Goal: Task Accomplishment & Management: Use online tool/utility

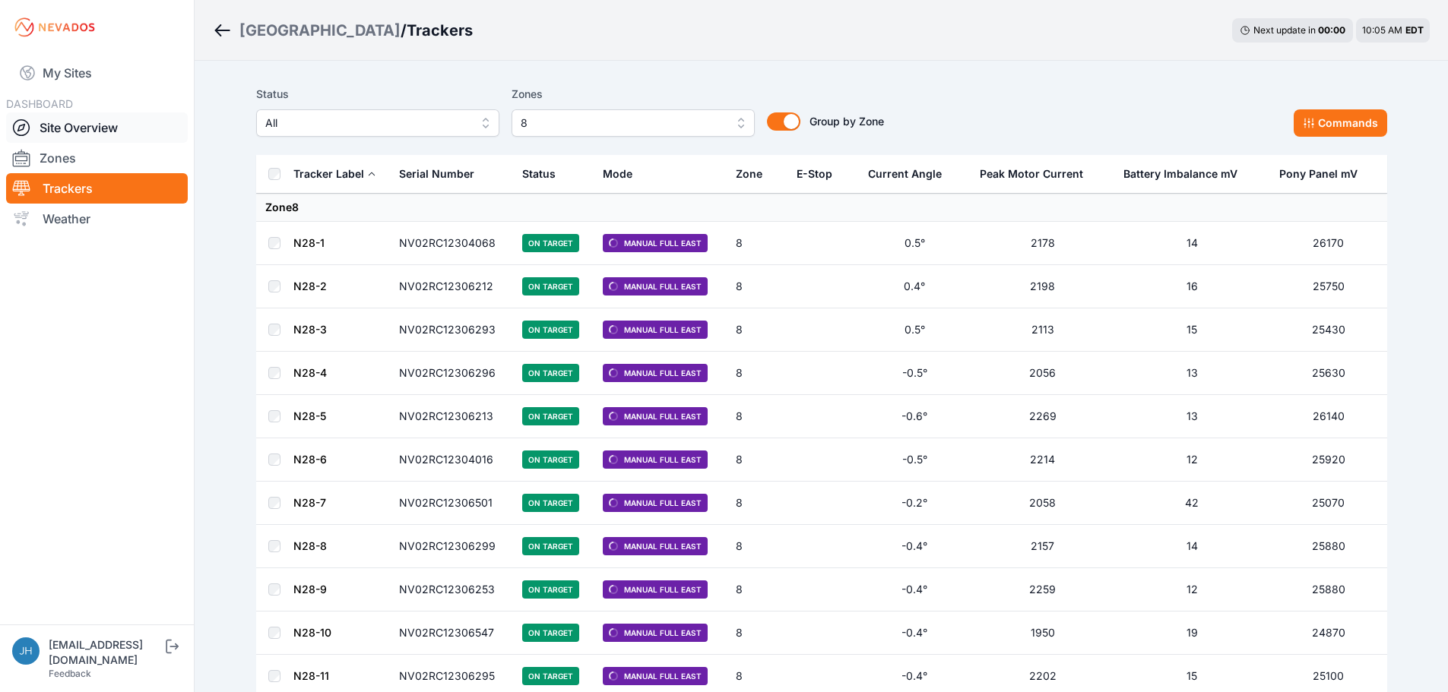
click at [100, 128] on link "Site Overview" at bounding box center [97, 127] width 182 height 30
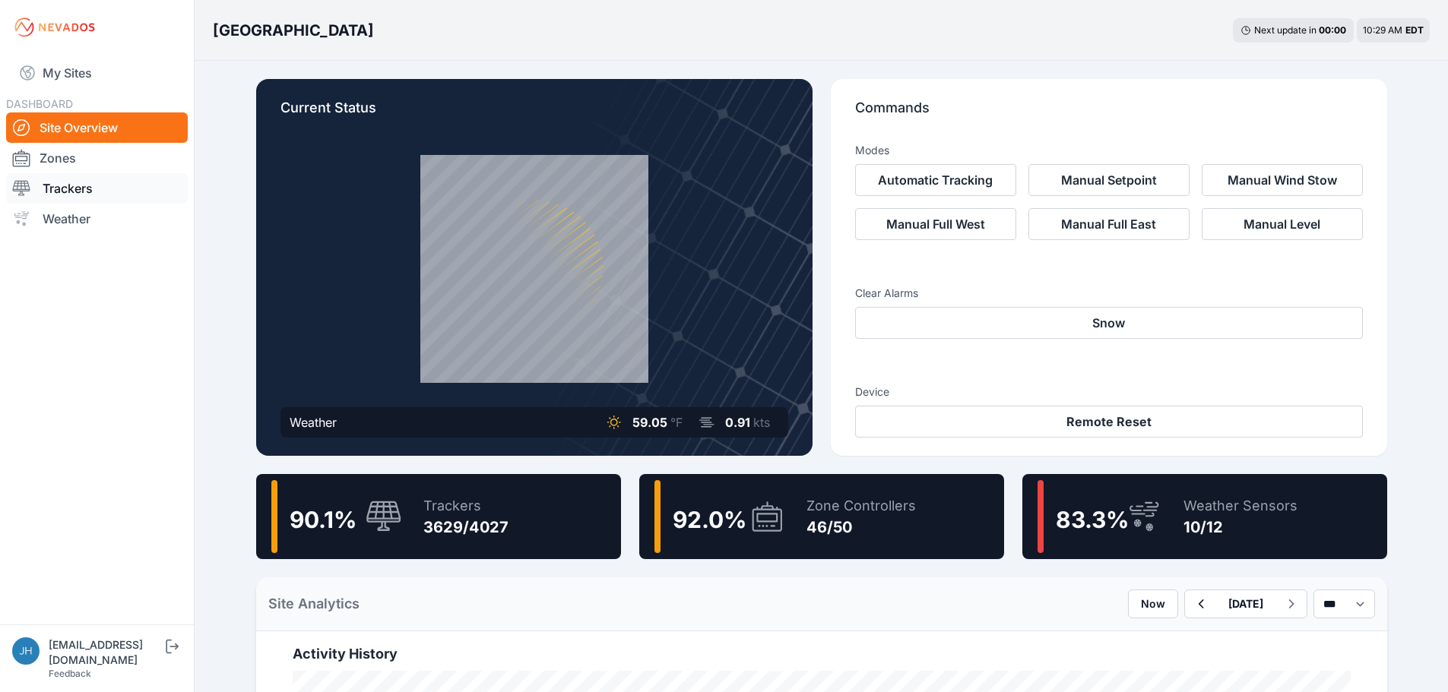
click at [93, 182] on link "Trackers" at bounding box center [97, 188] width 182 height 30
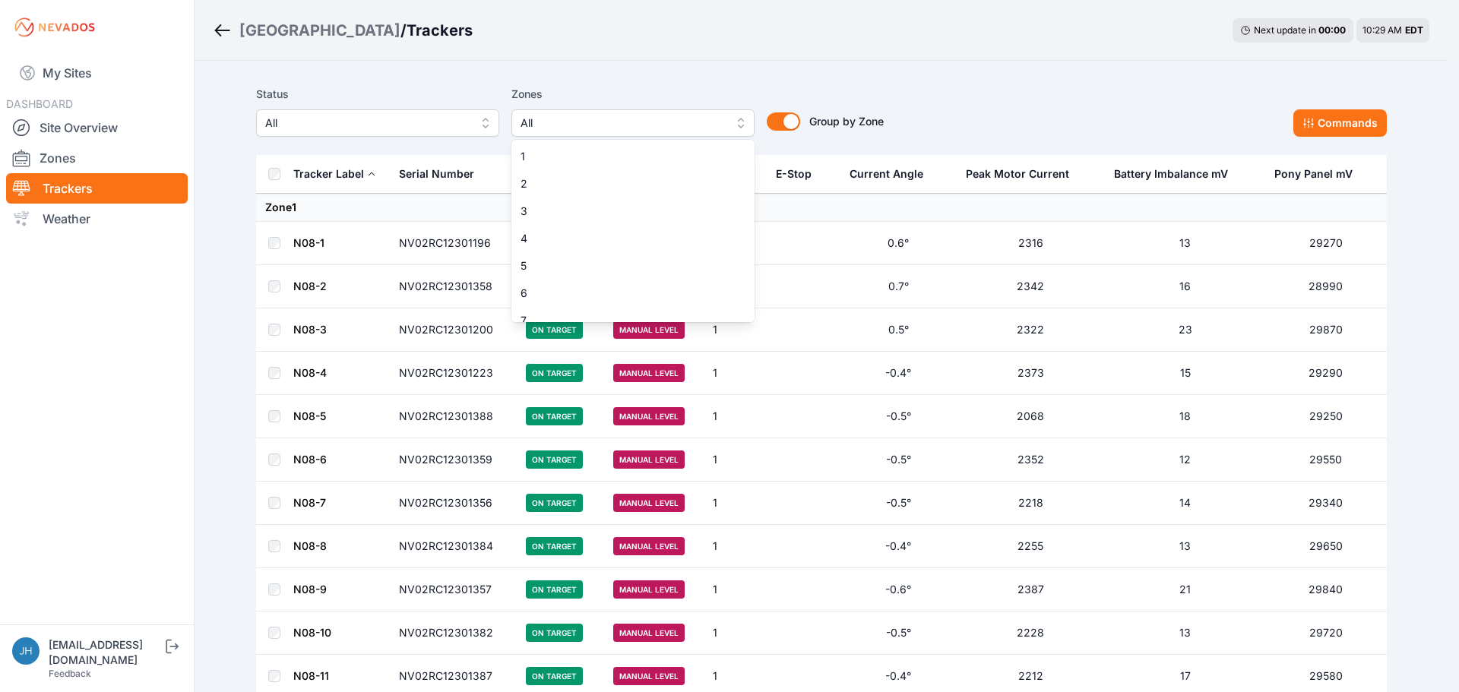
click at [738, 122] on button "All" at bounding box center [632, 122] width 243 height 27
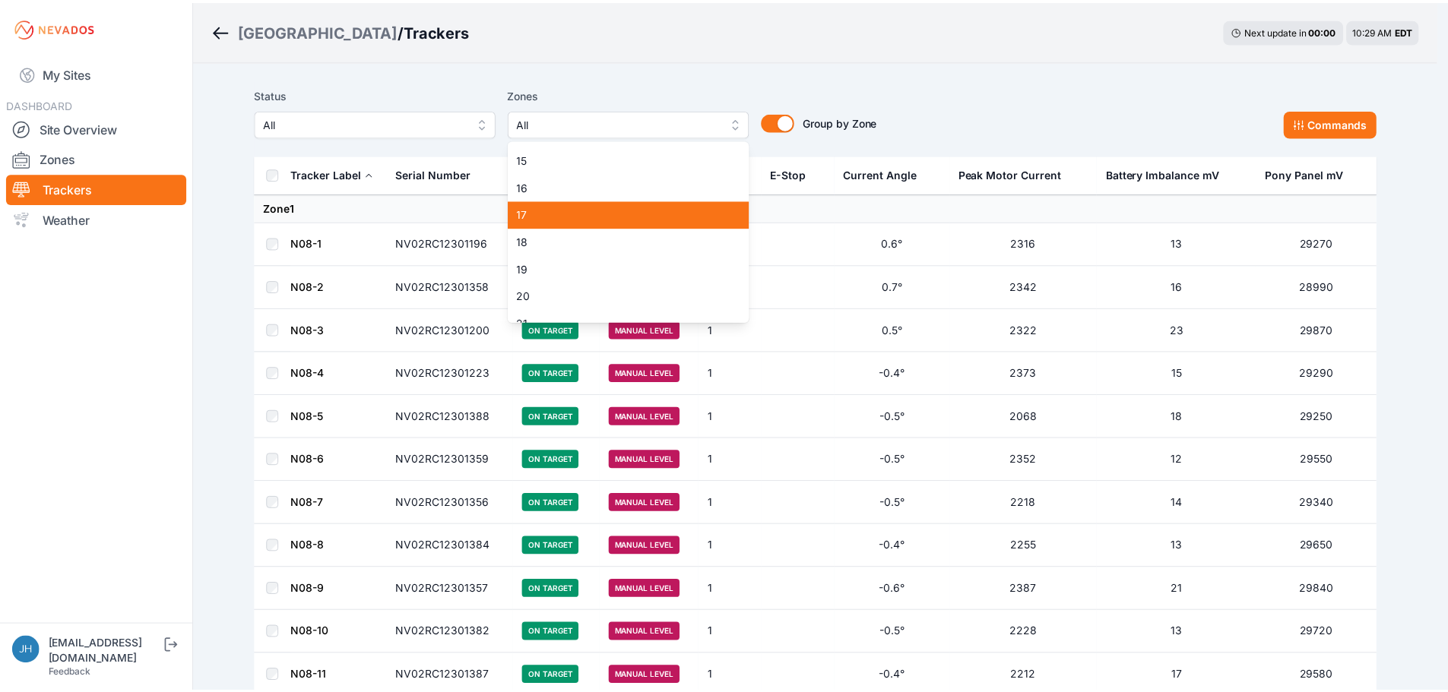
scroll to position [456, 0]
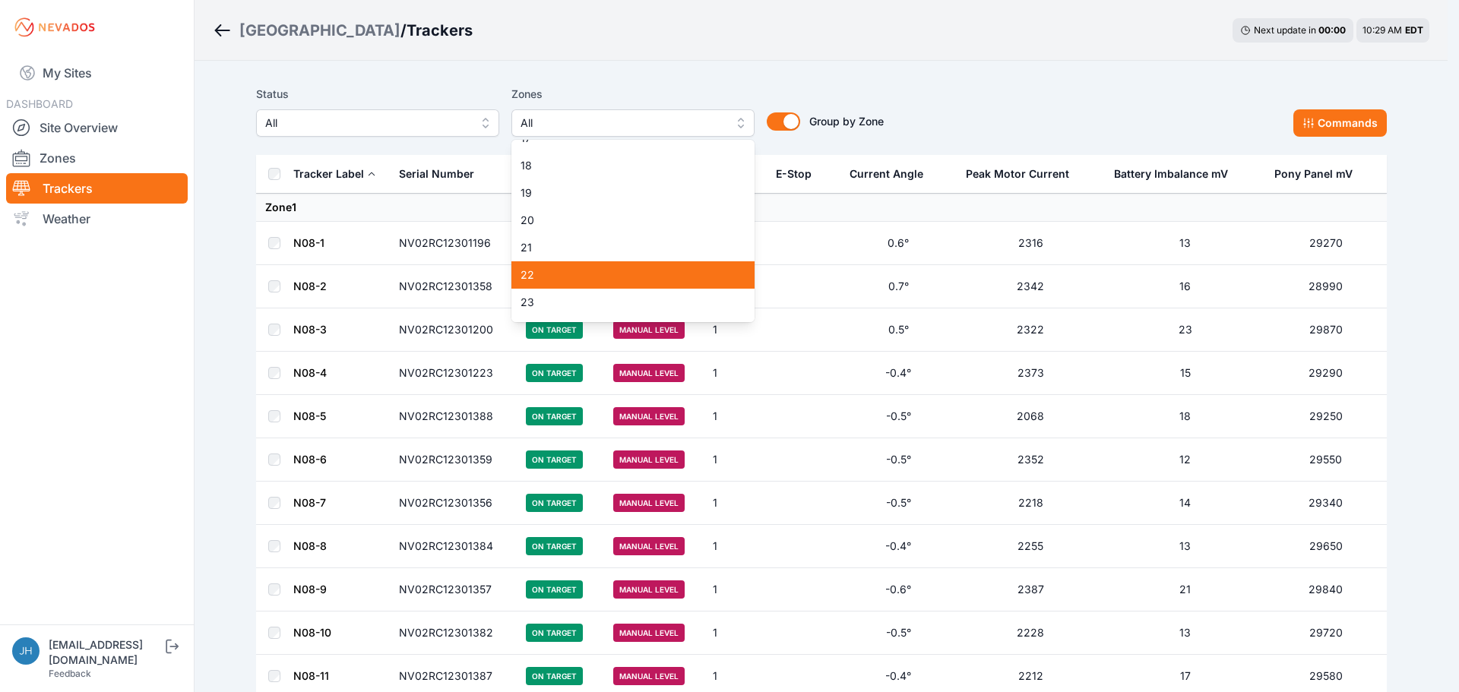
click at [659, 272] on span "22" at bounding box center [624, 274] width 207 height 15
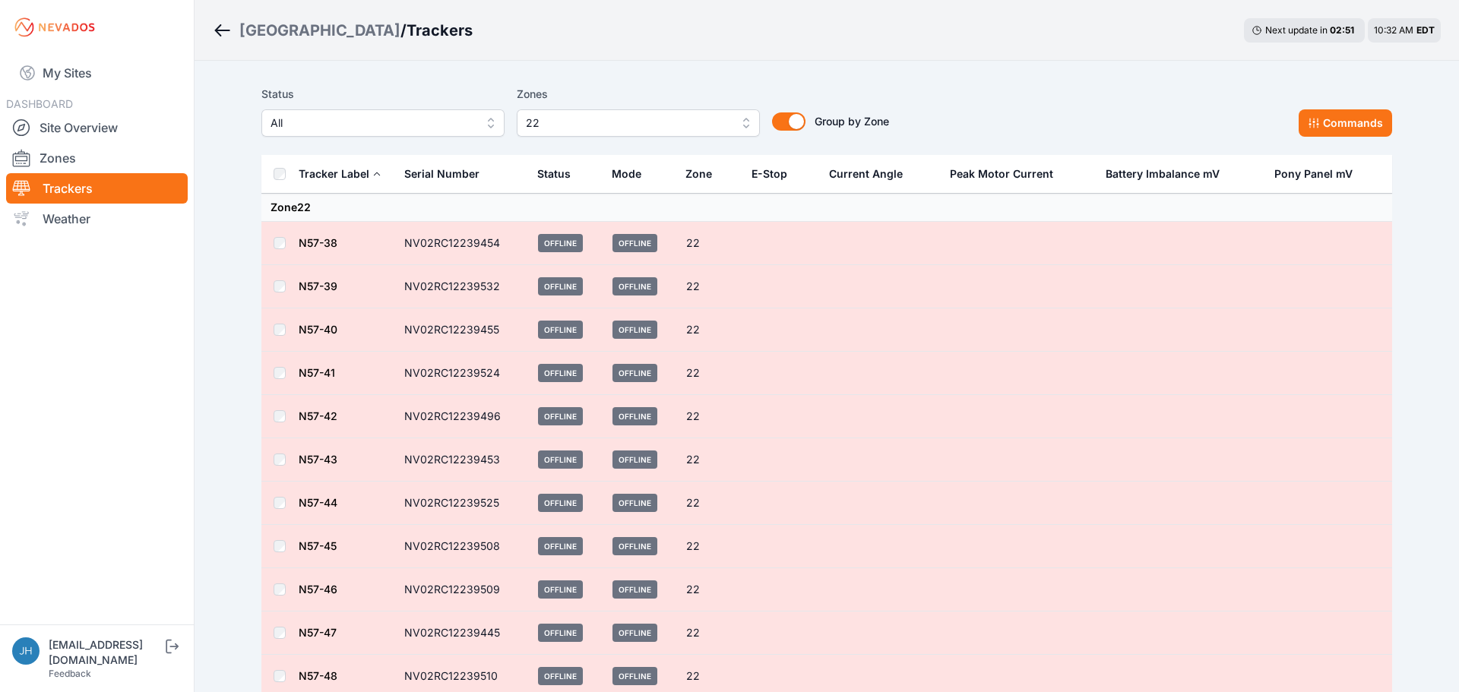
click at [591, 123] on span "22" at bounding box center [628, 123] width 204 height 18
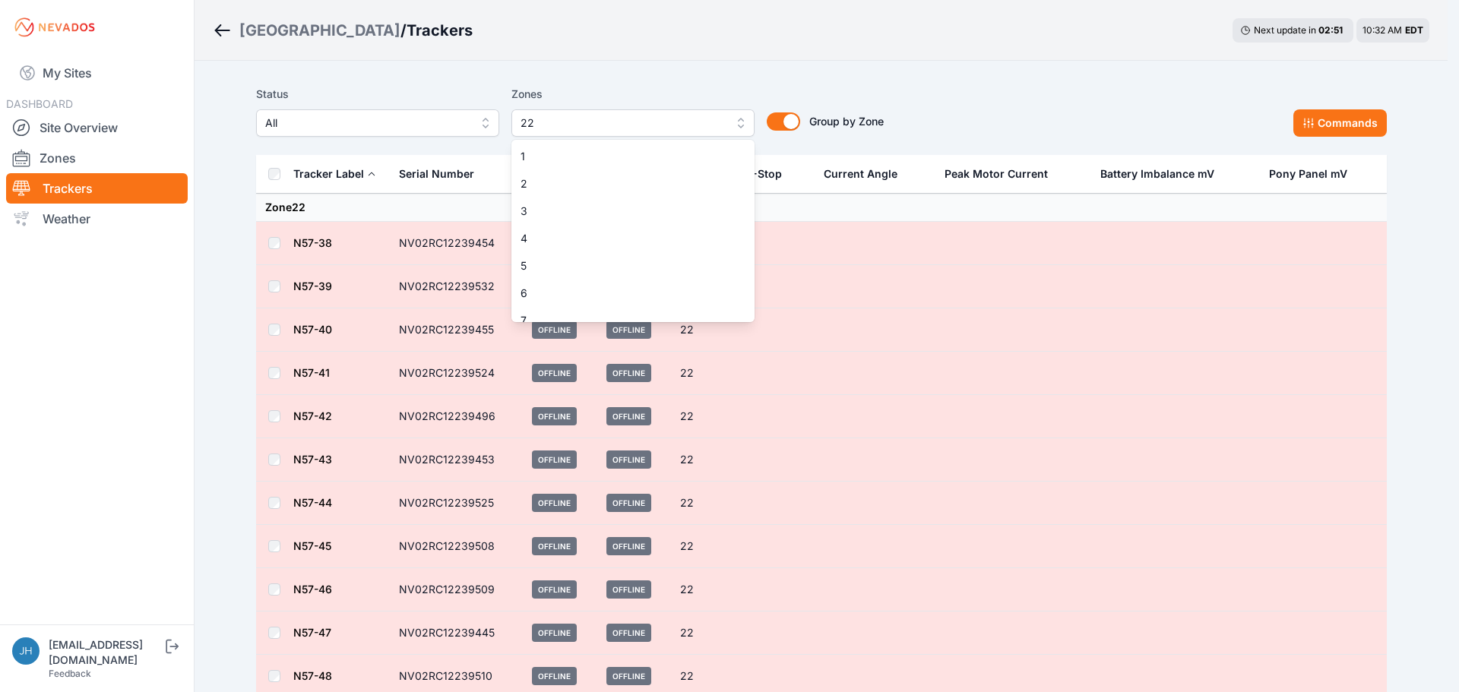
scroll to position [422, 0]
click at [593, 122] on span "22" at bounding box center [616, 123] width 204 height 18
click at [691, 158] on span "22" at bounding box center [624, 156] width 207 height 15
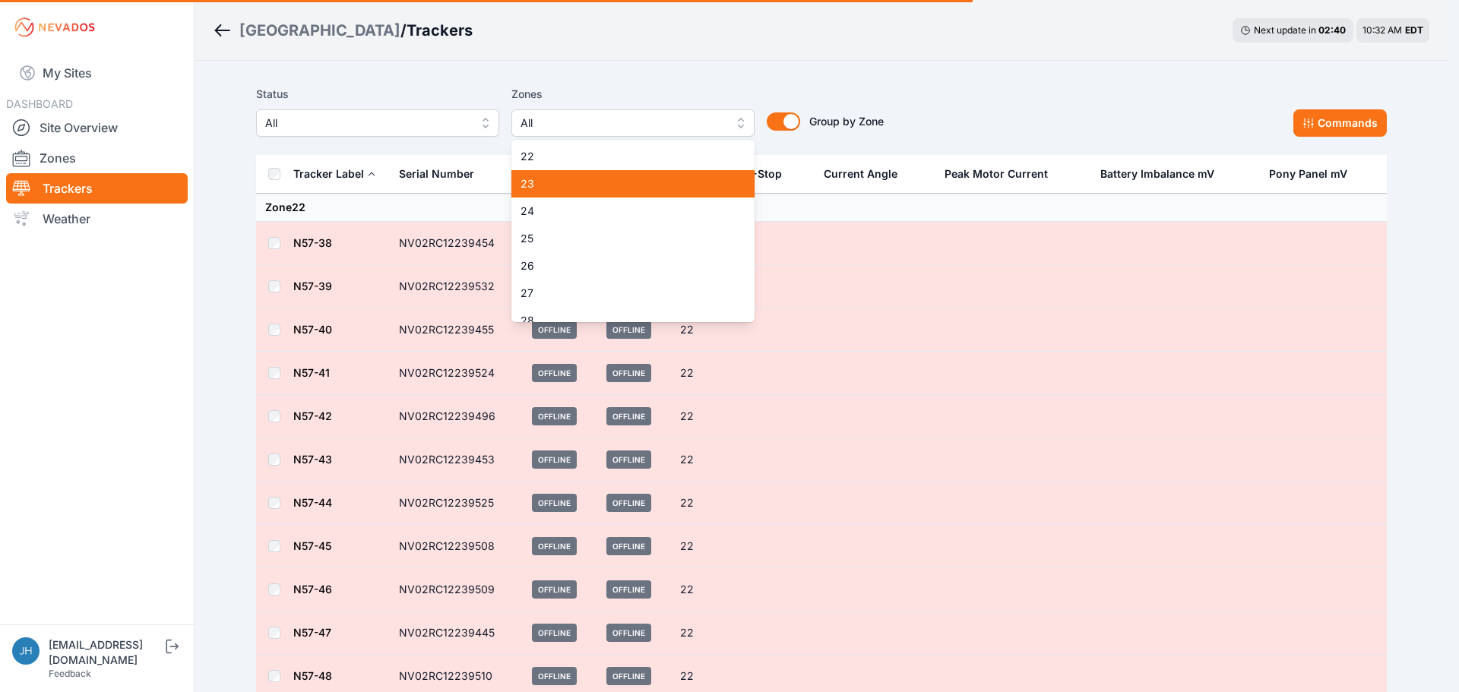
click at [680, 182] on span "23" at bounding box center [624, 183] width 207 height 15
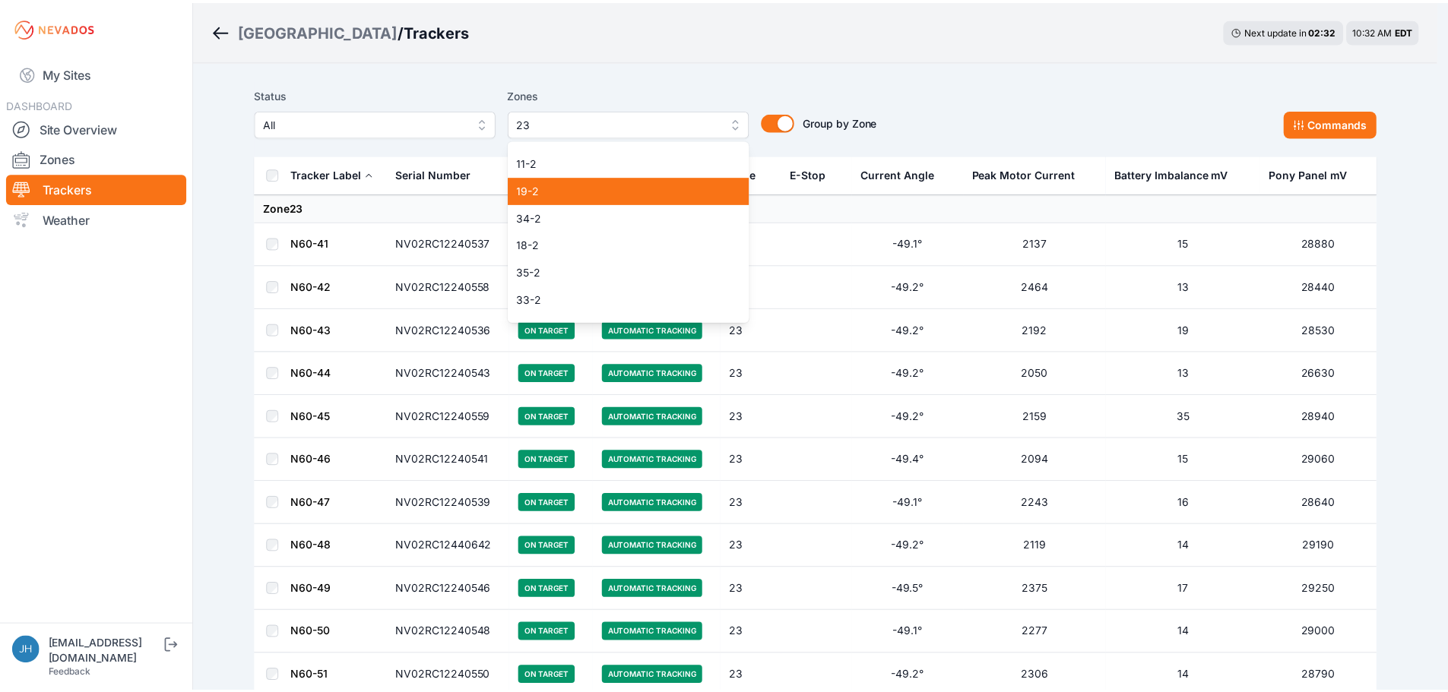
scroll to position [1039, 0]
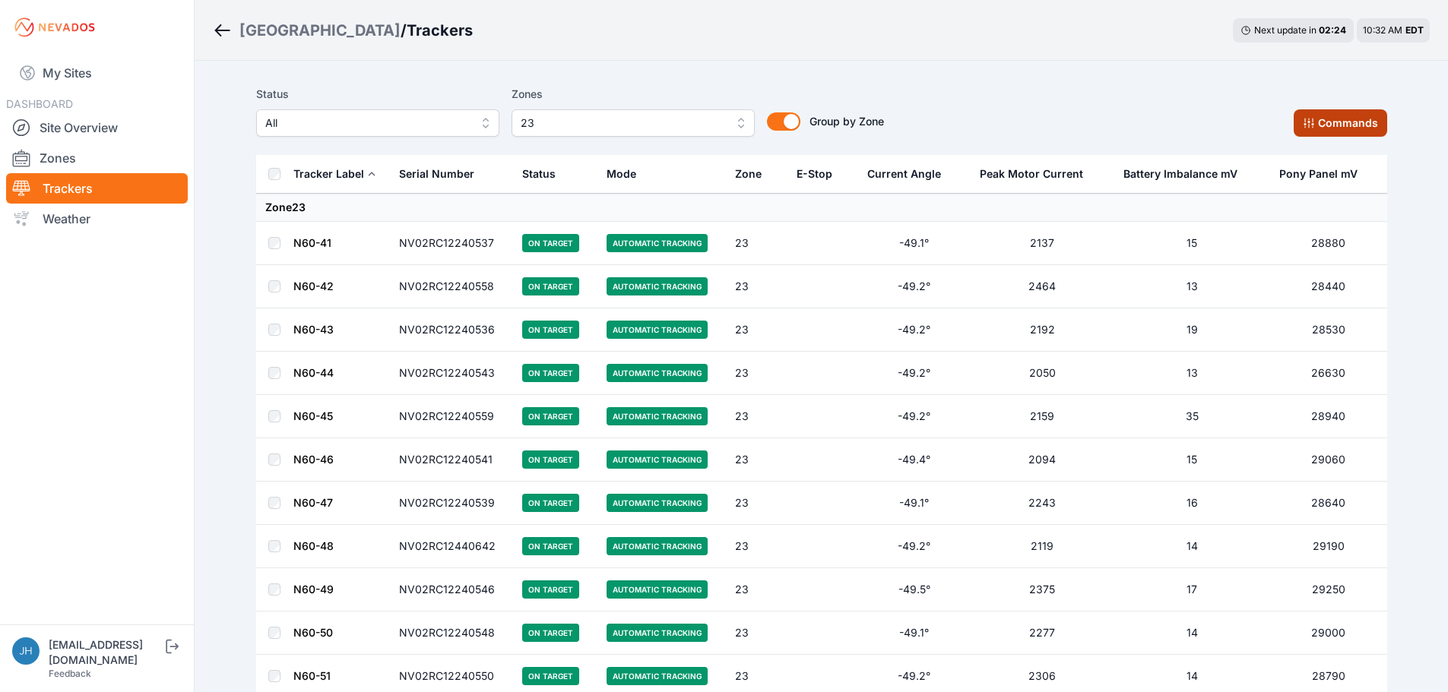
click at [1341, 119] on button "Commands" at bounding box center [1339, 122] width 93 height 27
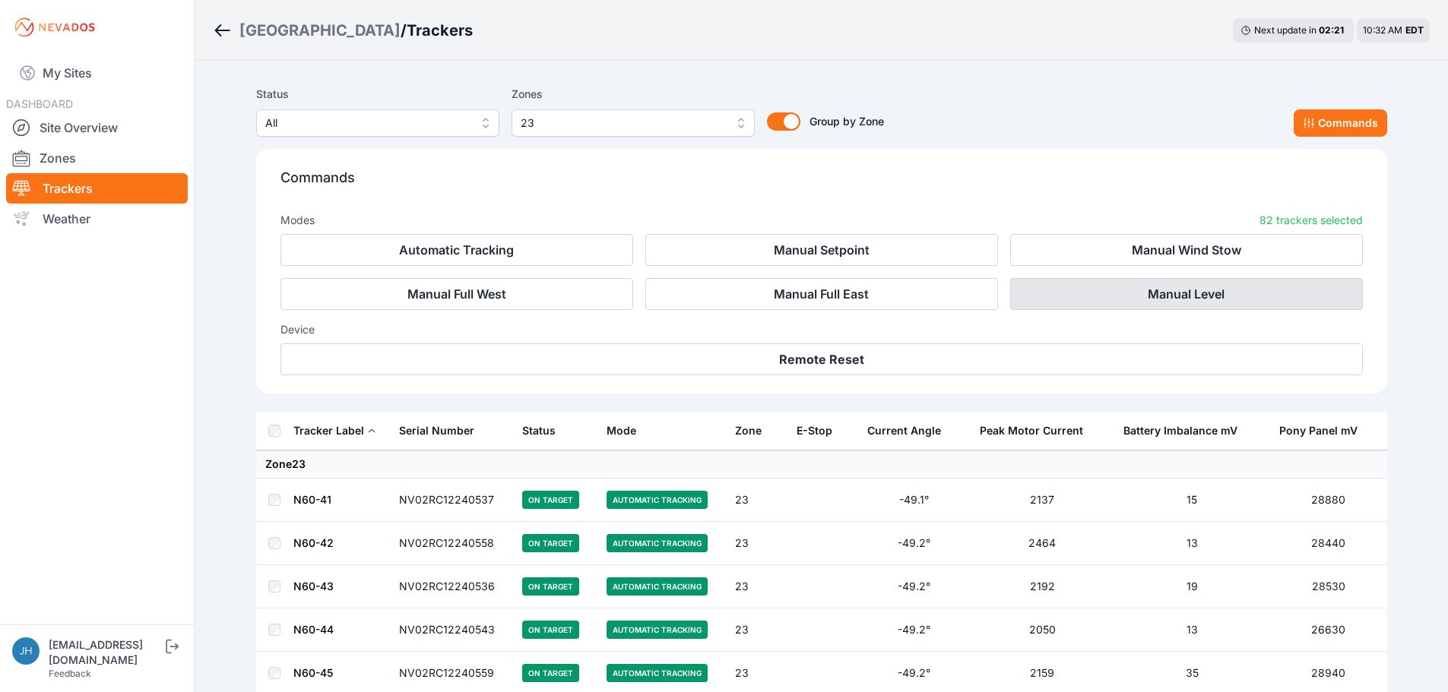
click at [1161, 295] on button "Manual Level" at bounding box center [1186, 294] width 353 height 32
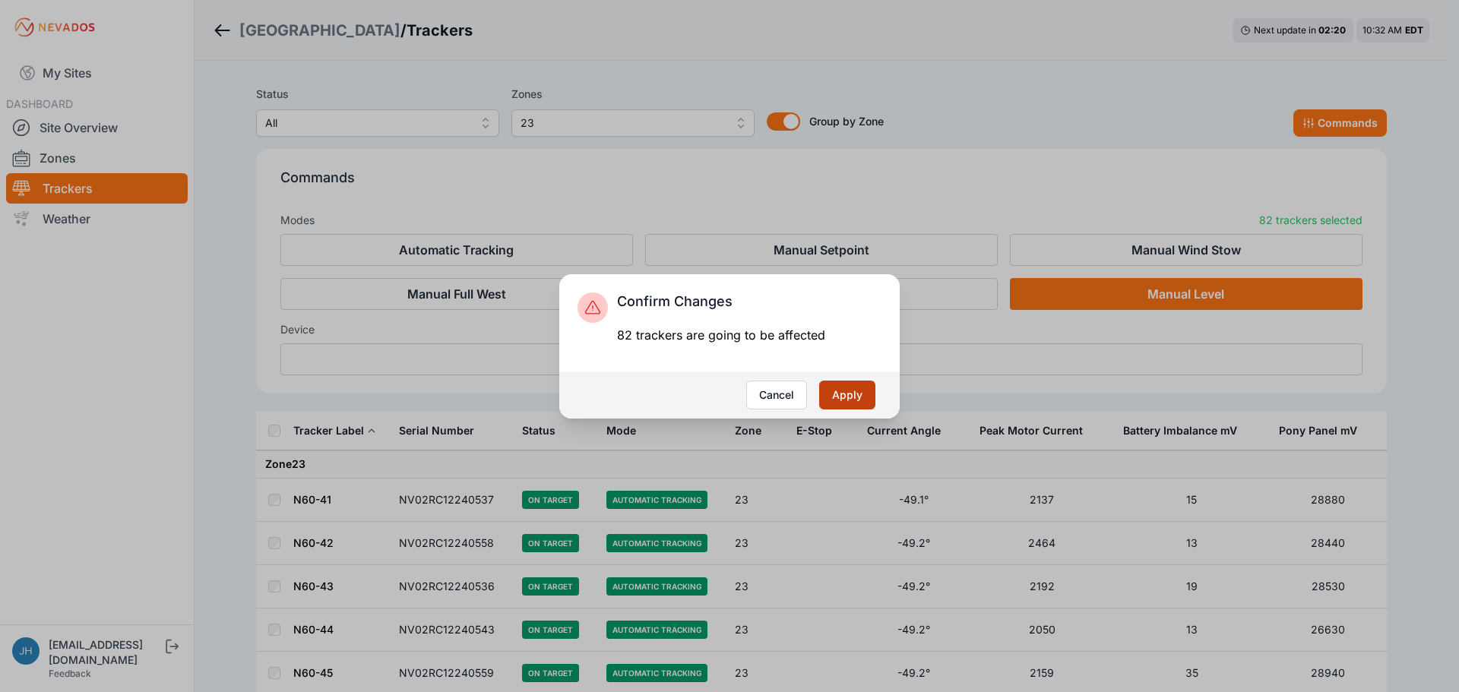
drag, startPoint x: 876, startPoint y: 379, endPoint x: 844, endPoint y: 397, distance: 36.4
click at [846, 394] on button "Apply" at bounding box center [847, 395] width 56 height 29
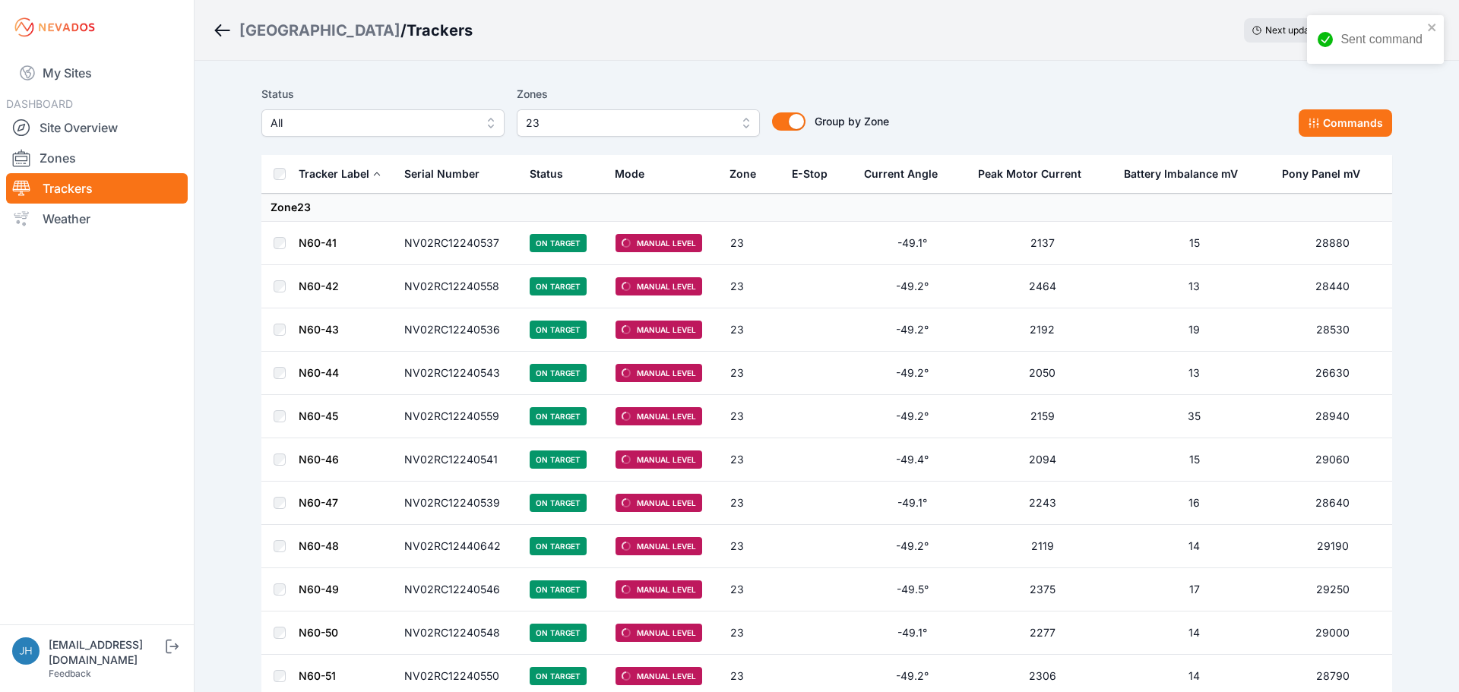
click at [739, 123] on button "23" at bounding box center [638, 122] width 243 height 27
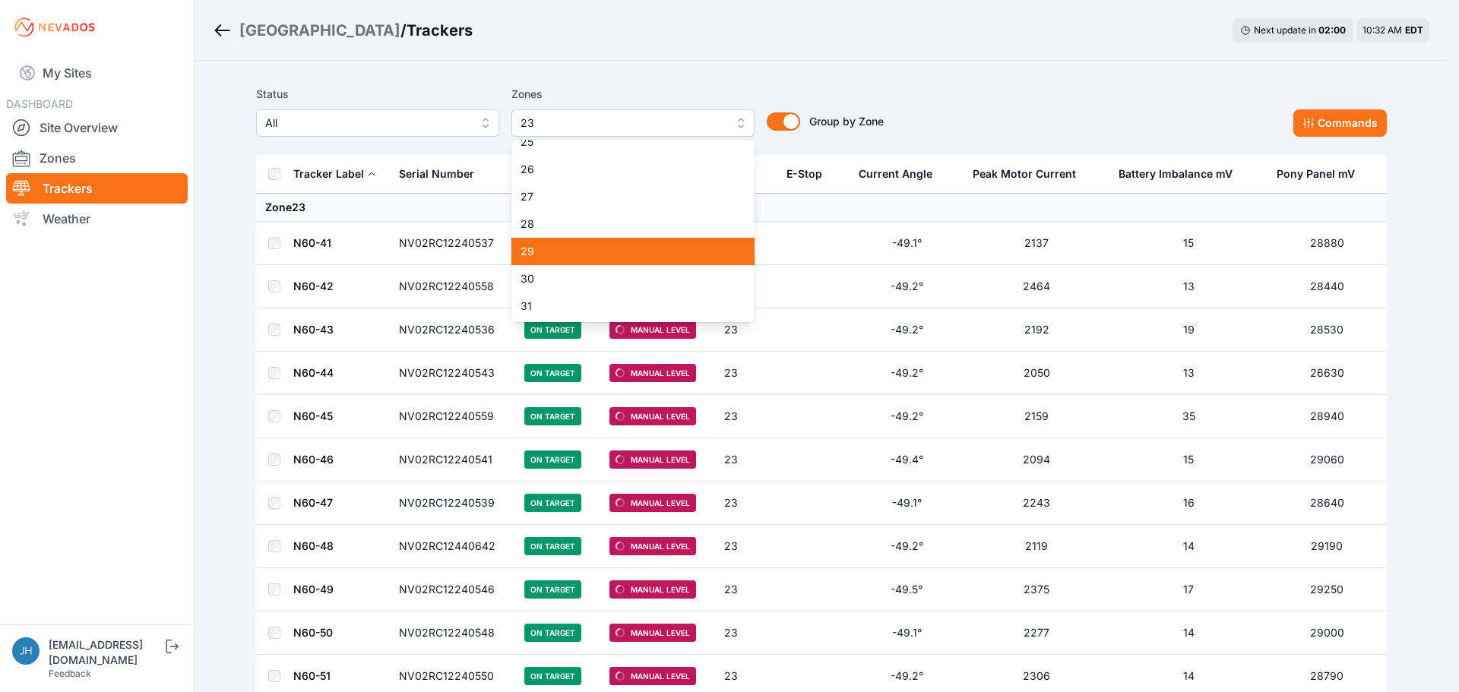
scroll to position [508, 0]
click at [739, 119] on button "23" at bounding box center [632, 122] width 243 height 27
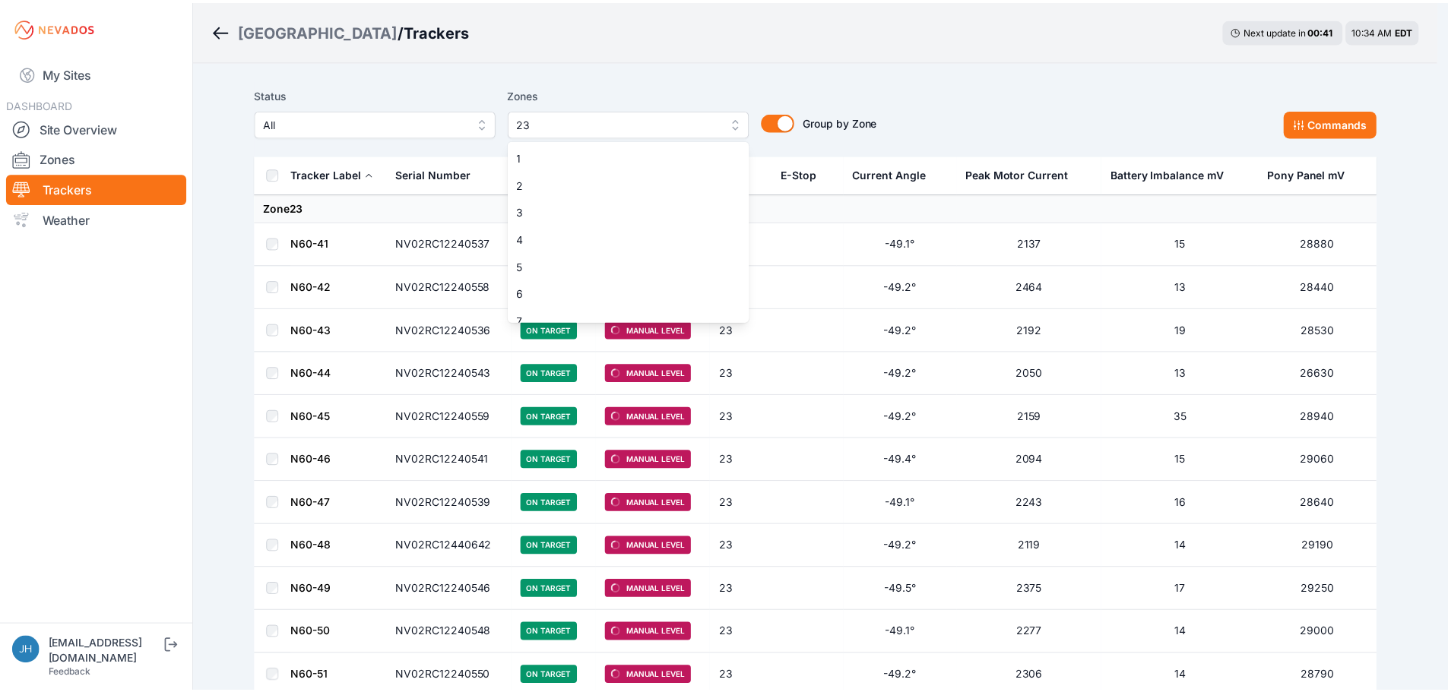
scroll to position [450, 0]
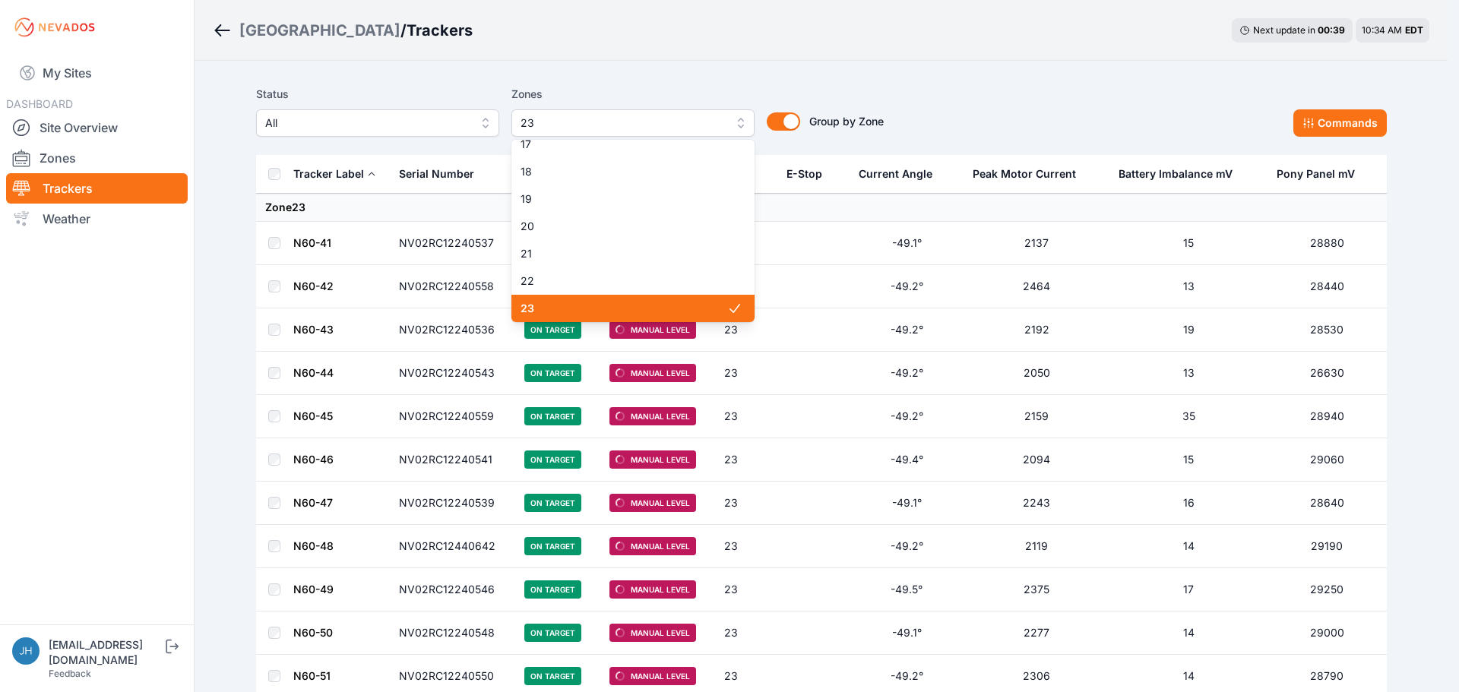
click at [669, 306] on span "23" at bounding box center [624, 308] width 207 height 15
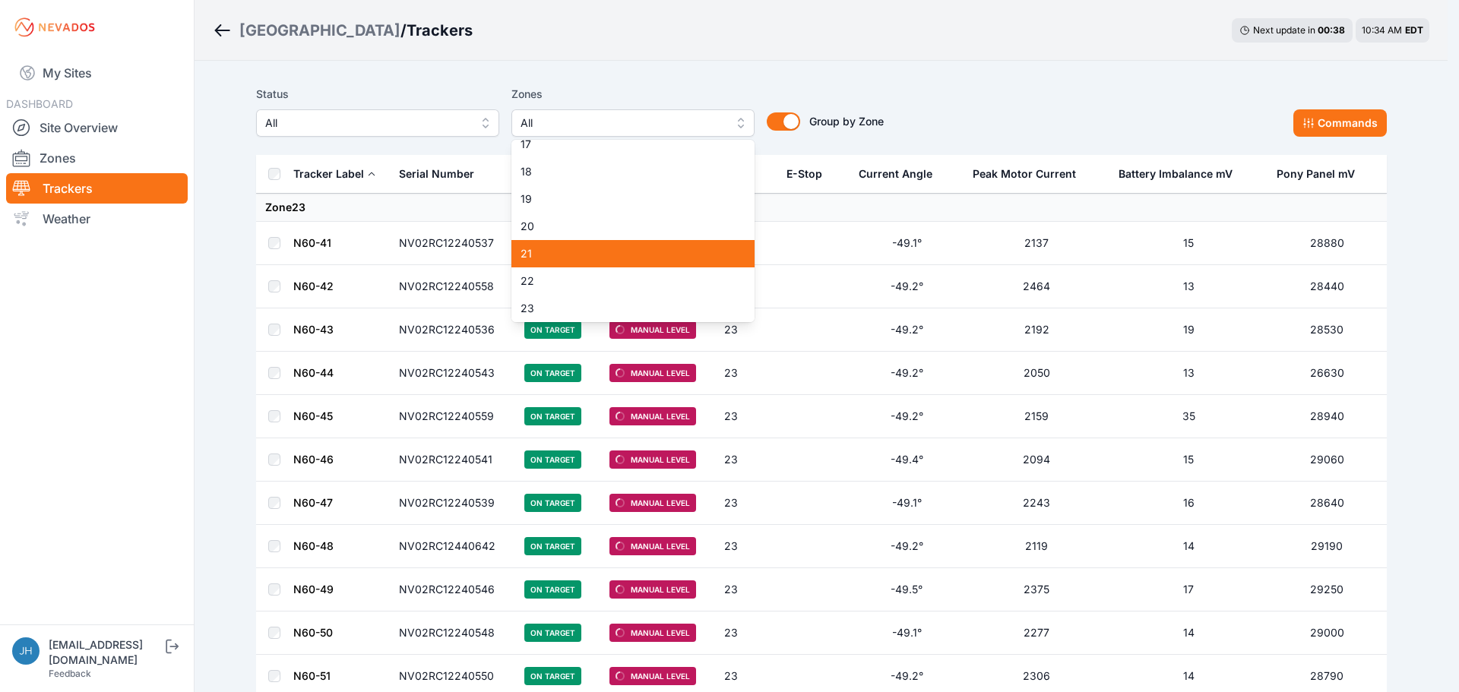
click at [672, 258] on span "21" at bounding box center [624, 253] width 207 height 15
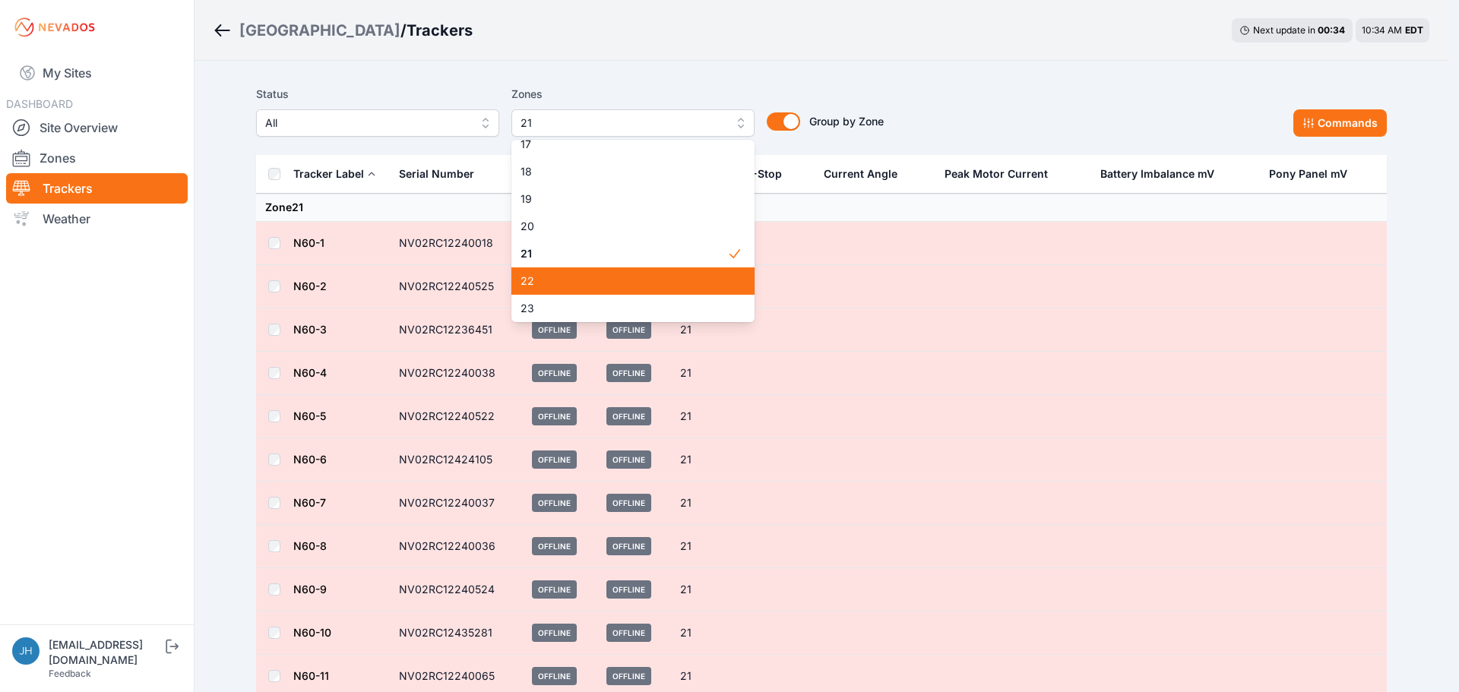
click at [709, 277] on span "22" at bounding box center [624, 281] width 207 height 15
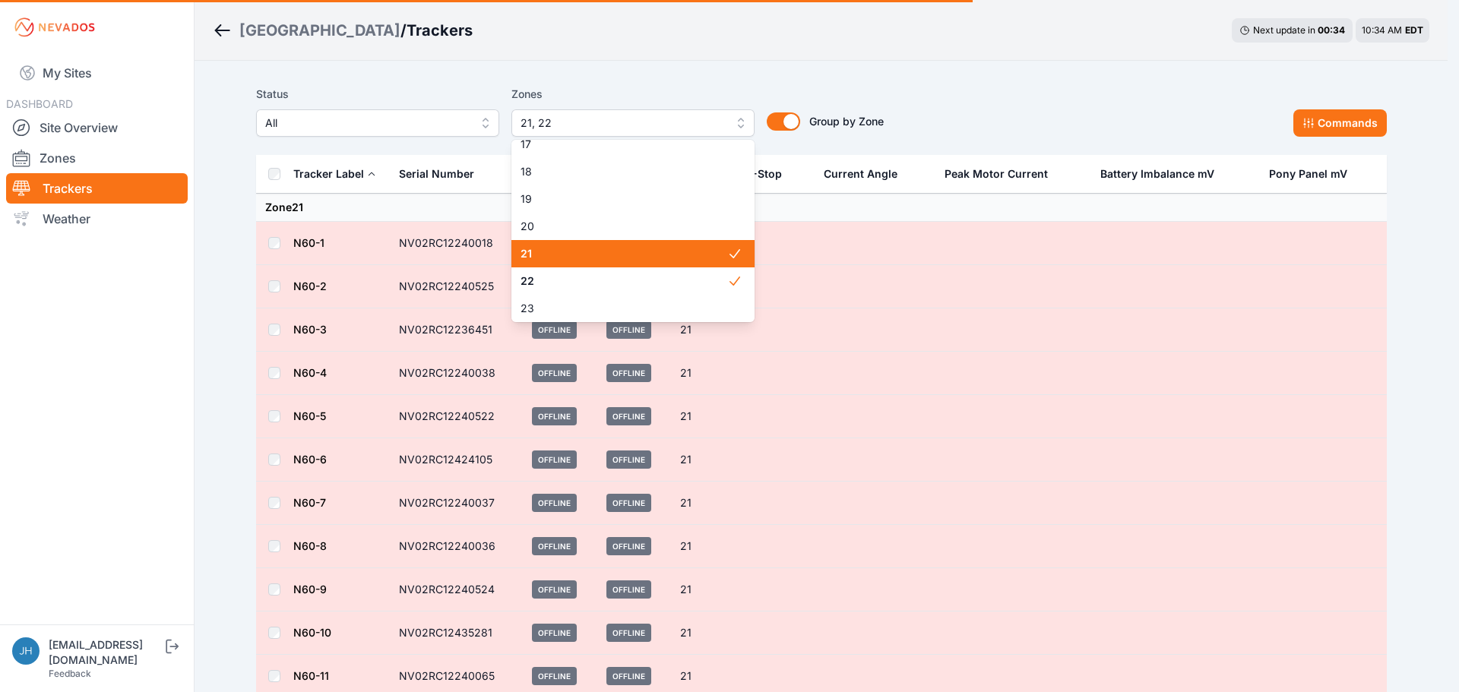
click at [702, 248] on span "21" at bounding box center [624, 253] width 207 height 15
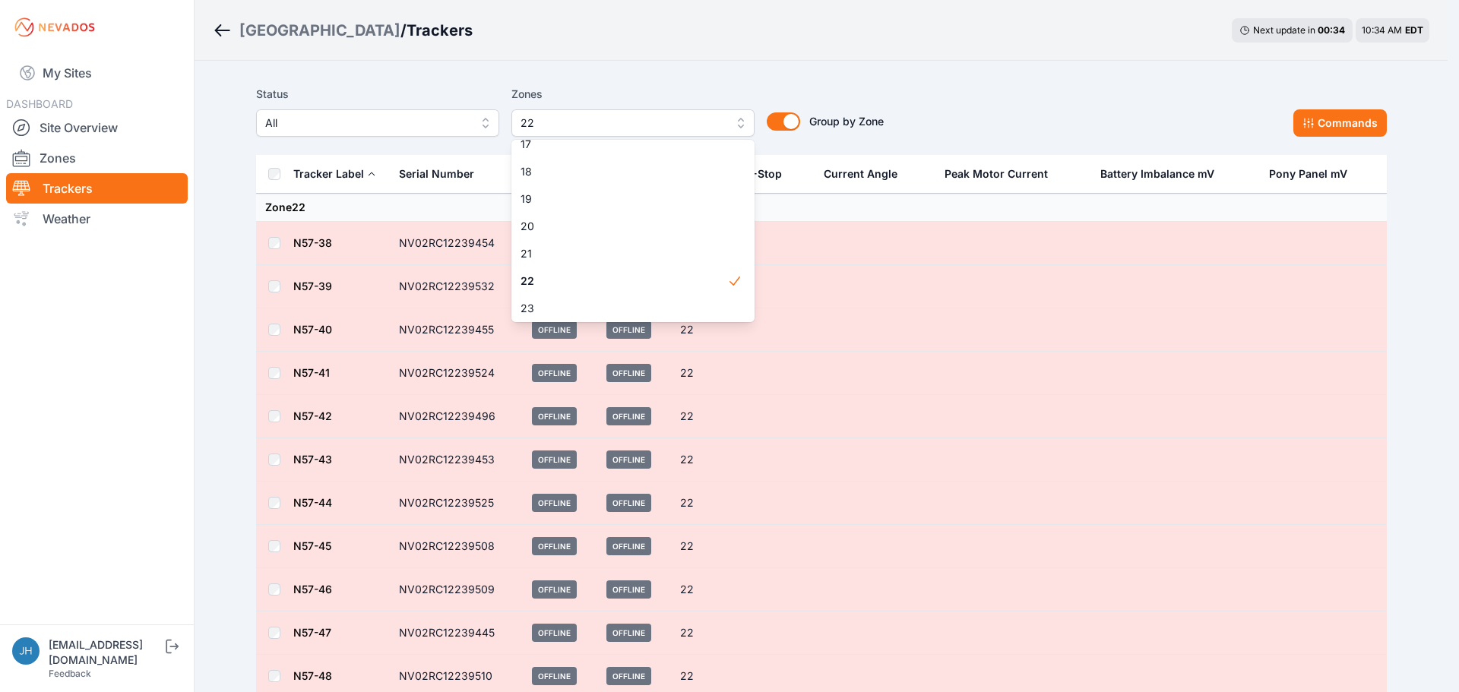
click at [857, 81] on div "Status All Zones 22 1 2 3 4 5 6 7 8 9 10 11 12 13 14 15 16 17 18 19 20 21 22 23…" at bounding box center [821, 117] width 1131 height 76
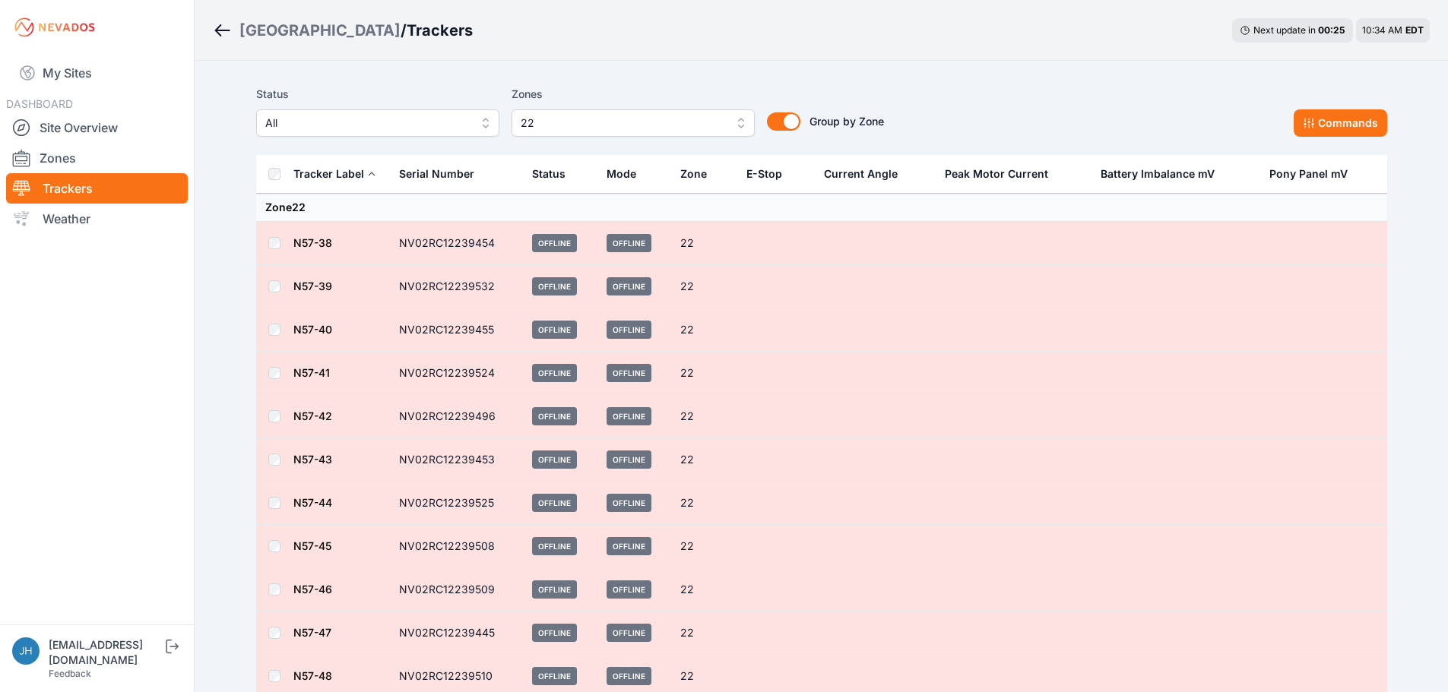
click at [850, 58] on div "Bartonsville / Trackers Next update in 00 : 25 10:34 AM EDT" at bounding box center [821, 30] width 1253 height 61
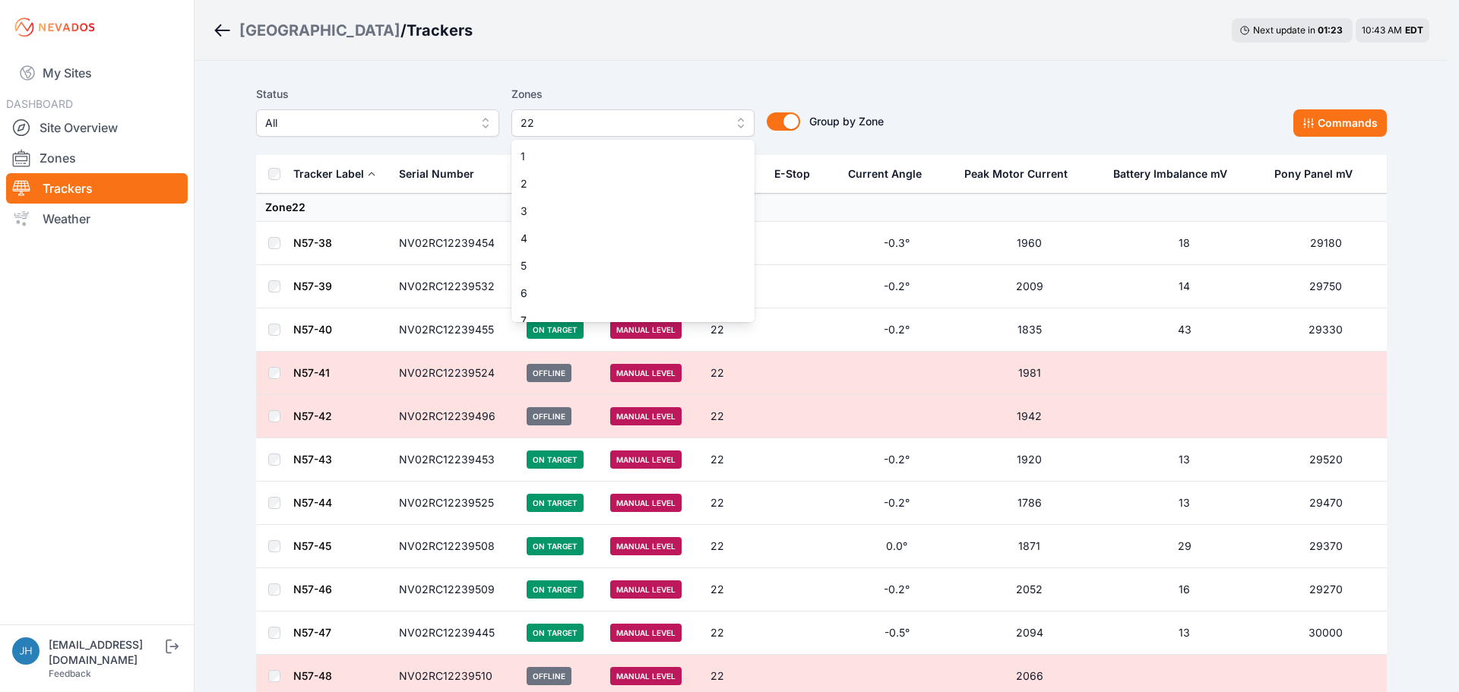
click at [742, 119] on button "22" at bounding box center [632, 122] width 243 height 27
click at [691, 233] on span "22" at bounding box center [624, 232] width 207 height 15
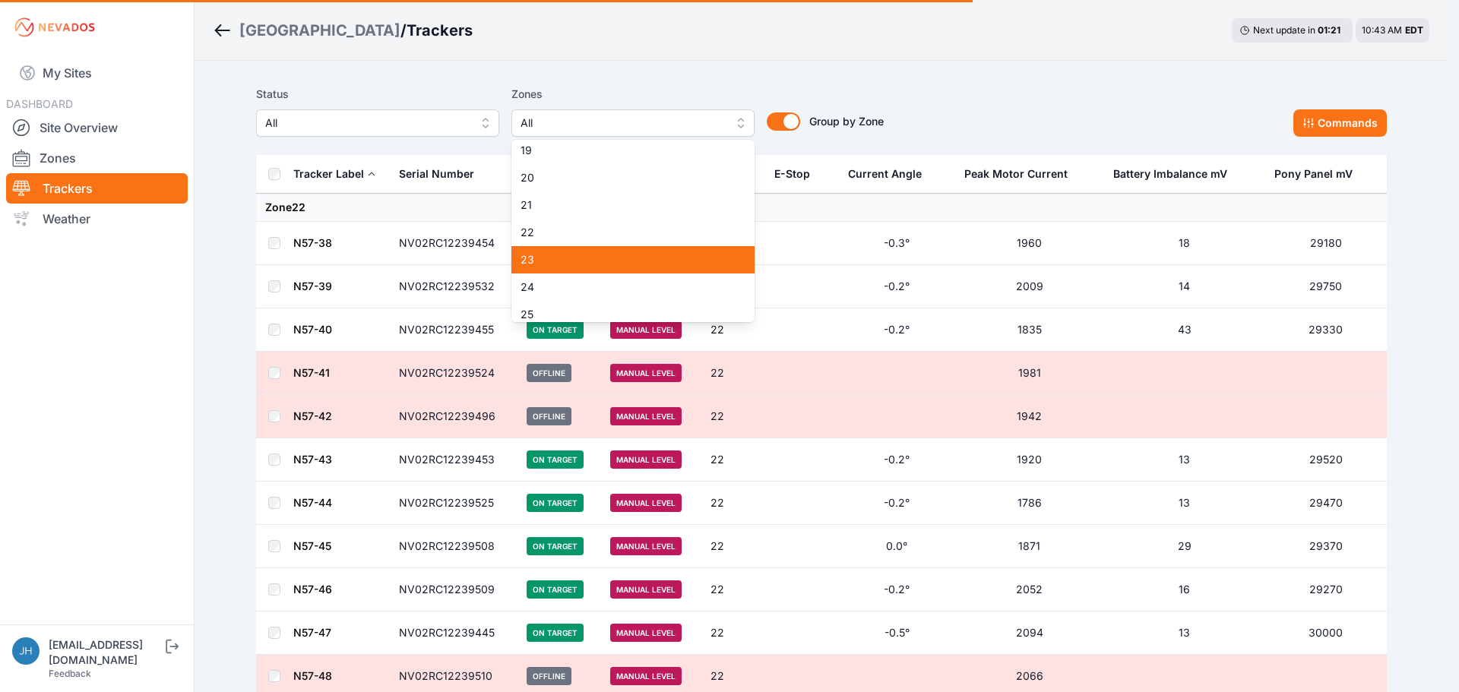
click at [683, 256] on span "23" at bounding box center [624, 259] width 207 height 15
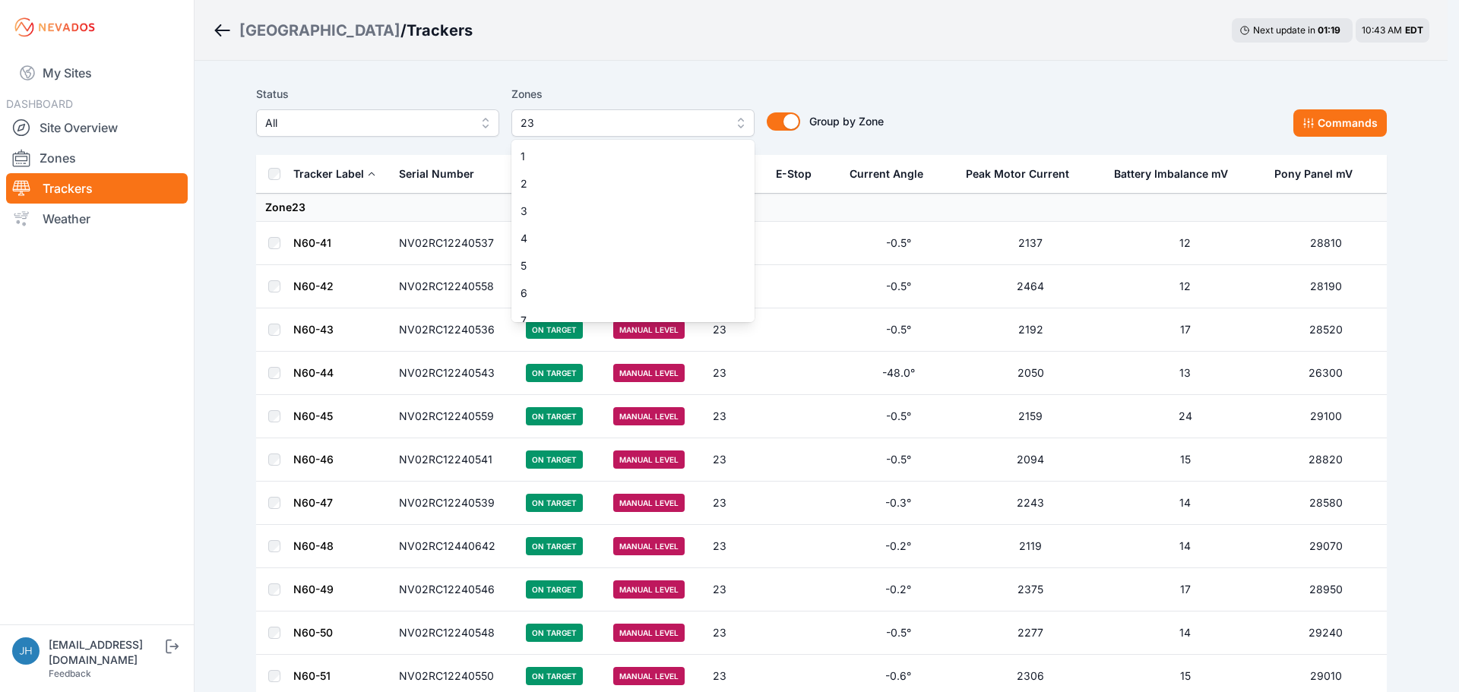
click at [740, 120] on button "23" at bounding box center [632, 122] width 243 height 27
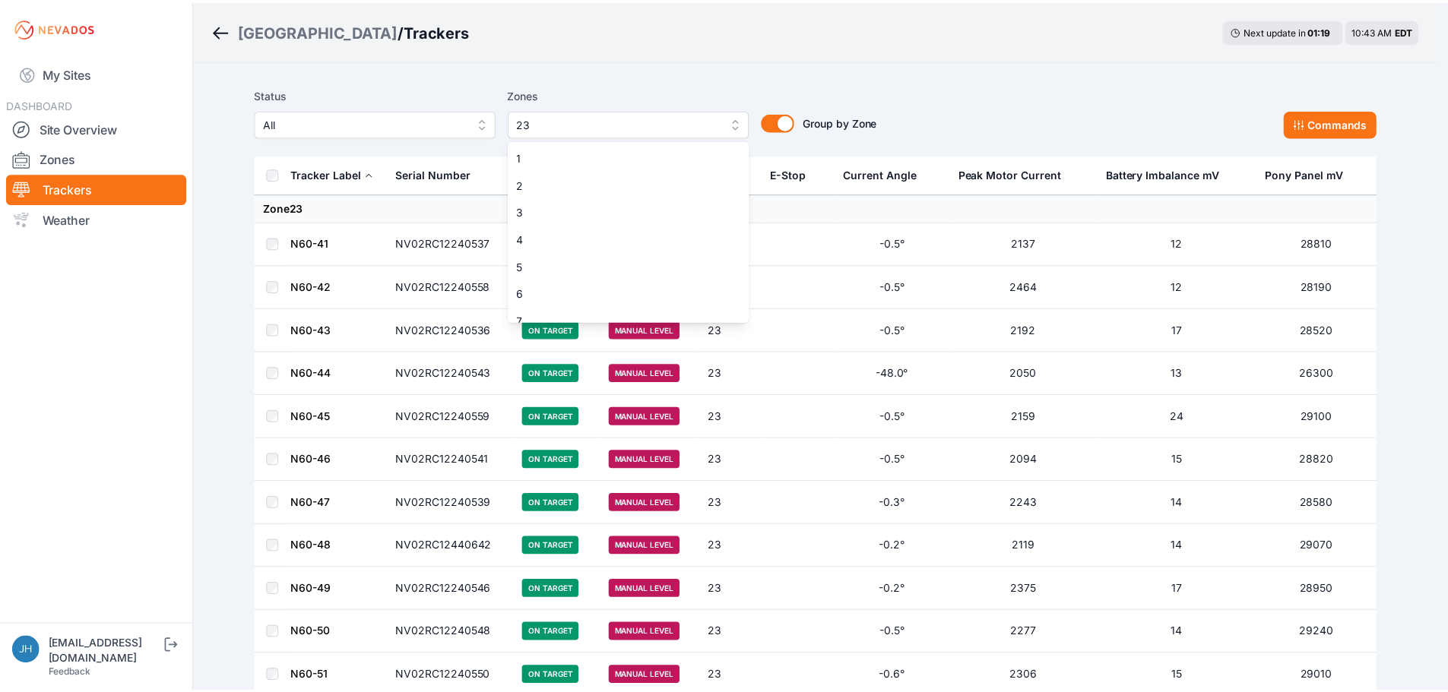
scroll to position [450, 0]
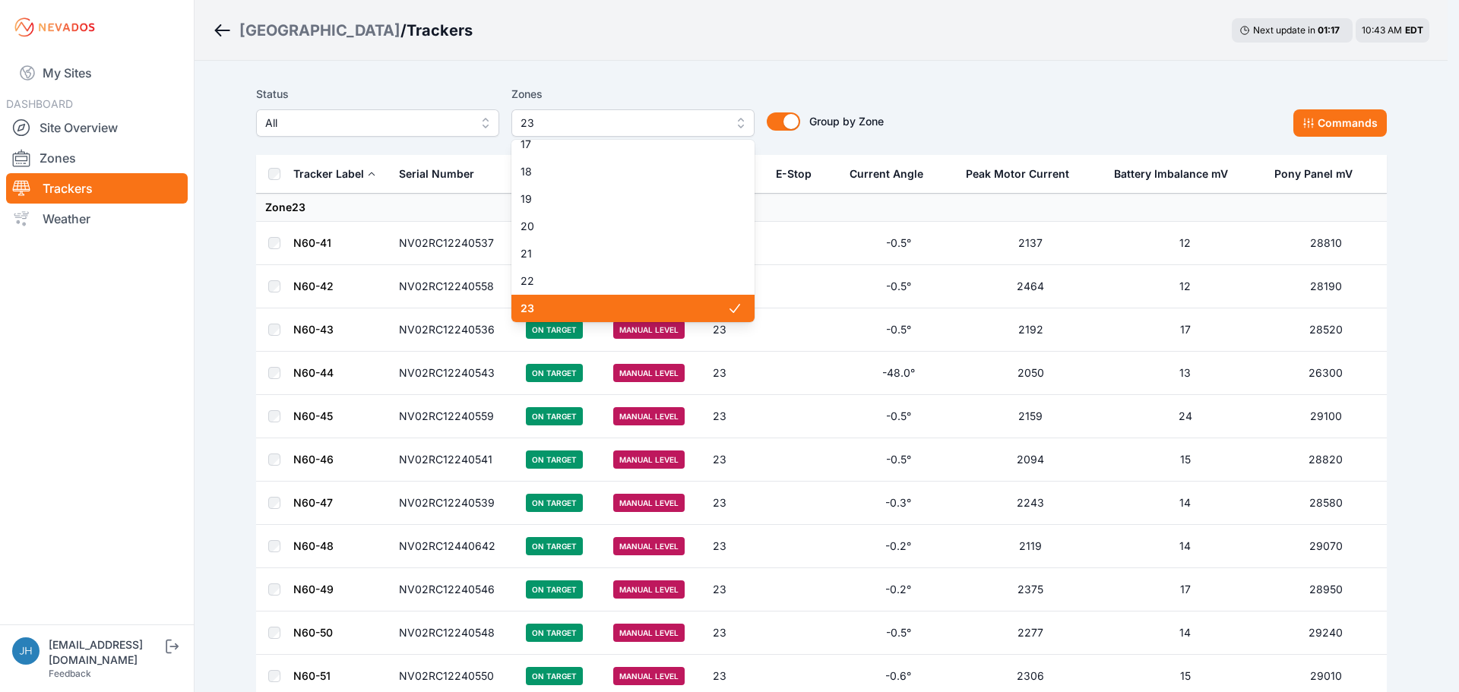
click at [666, 309] on span "23" at bounding box center [624, 308] width 207 height 15
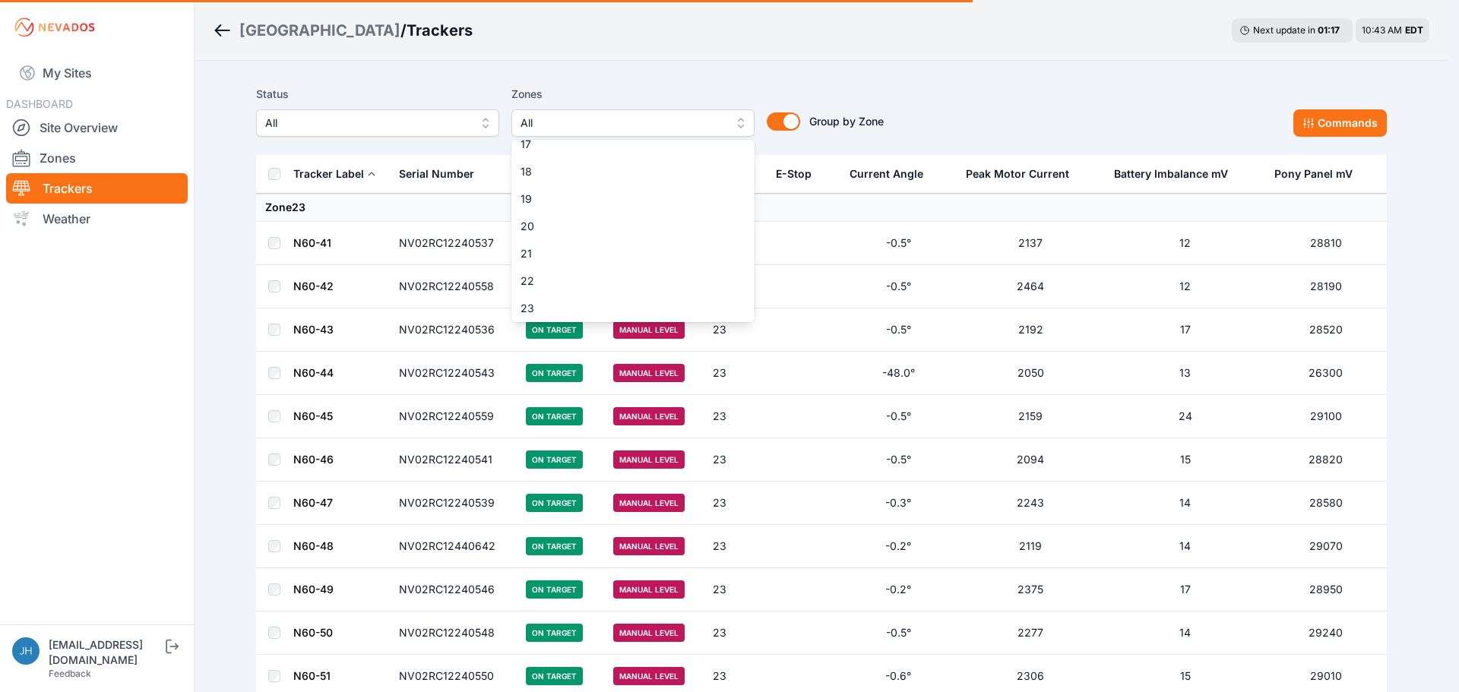
click at [739, 81] on div "Status All Zones All 1 2 3 4 5 6 7 8 9 10 11 12 13 14 15 16 17 18 19 20 21 22 2…" at bounding box center [821, 117] width 1131 height 76
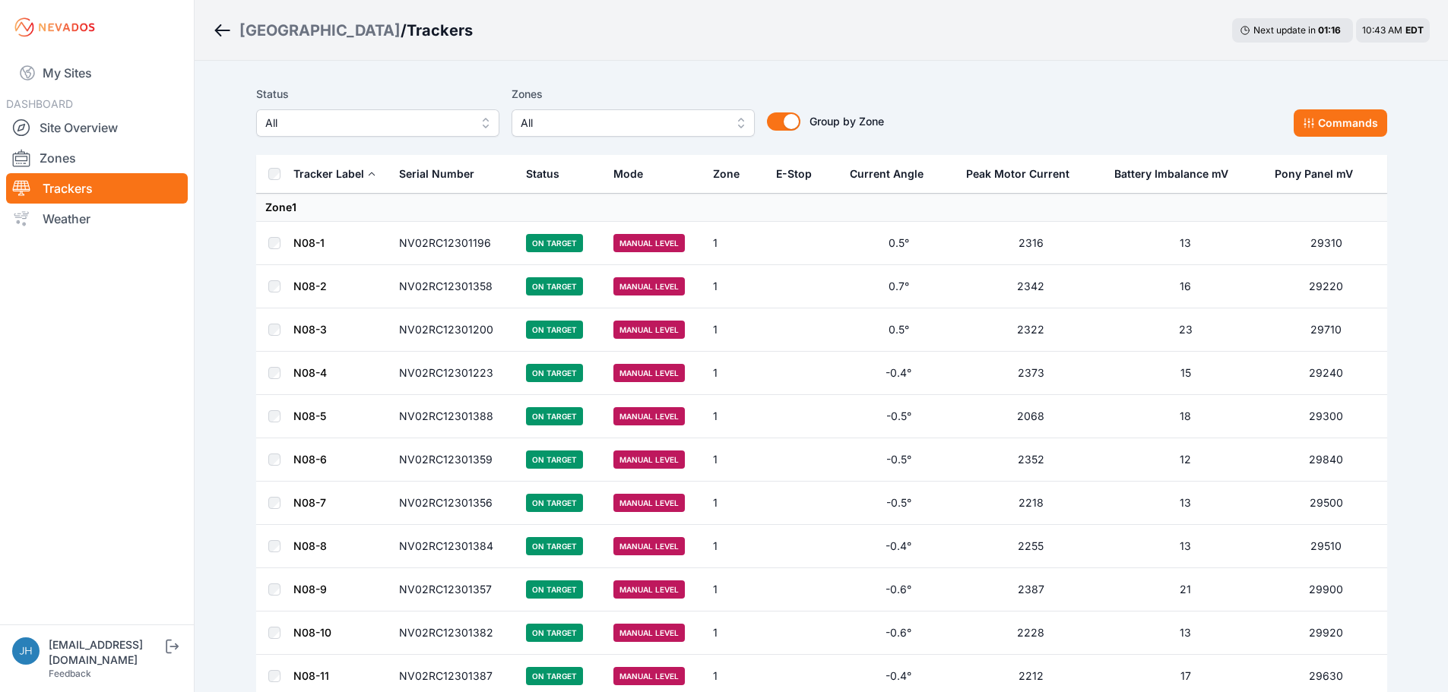
drag, startPoint x: 103, startPoint y: 125, endPoint x: 451, endPoint y: 97, distance: 350.0
click at [101, 125] on link "Site Overview" at bounding box center [97, 127] width 182 height 30
